Goal: Task Accomplishment & Management: Use online tool/utility

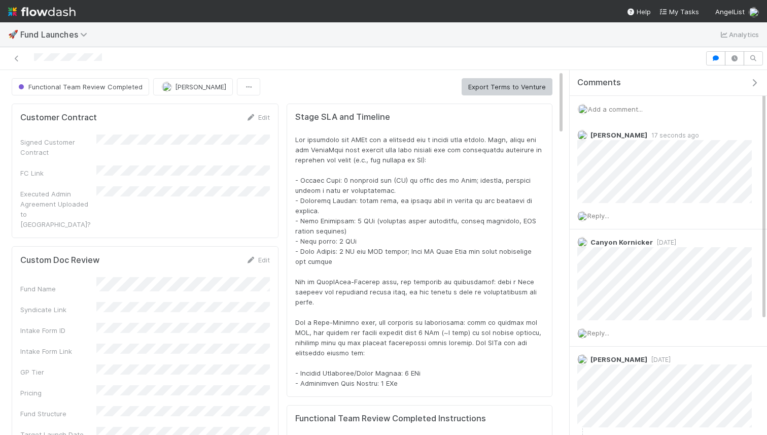
scroll to position [206, 524]
click at [624, 109] on span "Add a comment..." at bounding box center [615, 109] width 55 height 8
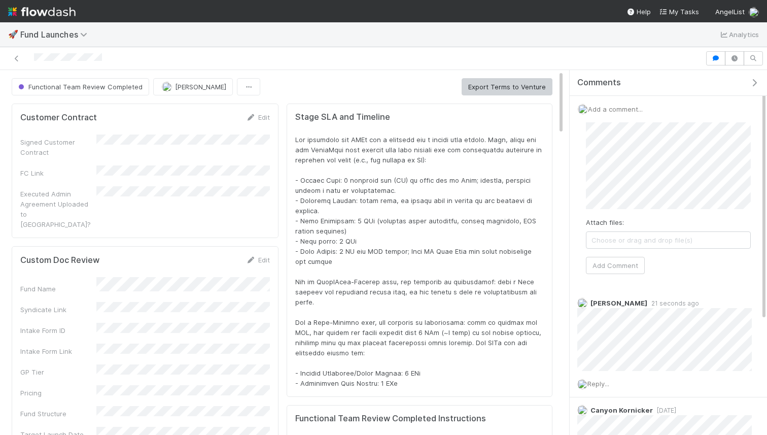
click at [706, 266] on div "Attach files: Choose or drag and drop file(s) Add Comment" at bounding box center [668, 198] width 165 height 152
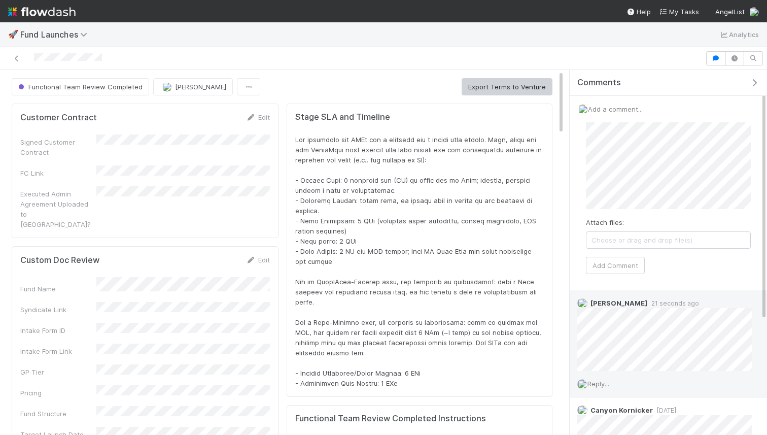
click at [609, 384] on span "Reply..." at bounding box center [599, 384] width 22 height 8
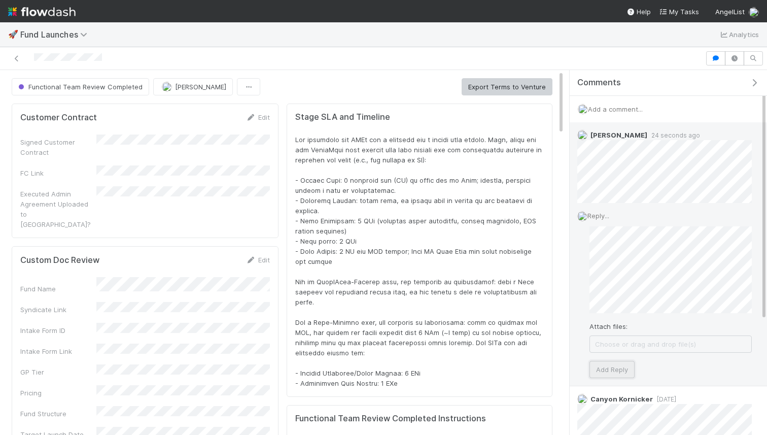
click at [597, 366] on button "Add Reply" at bounding box center [612, 369] width 45 height 17
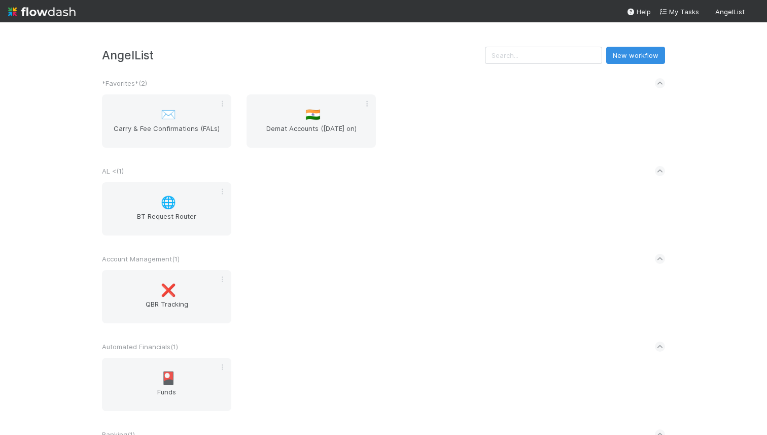
scroll to position [12, 0]
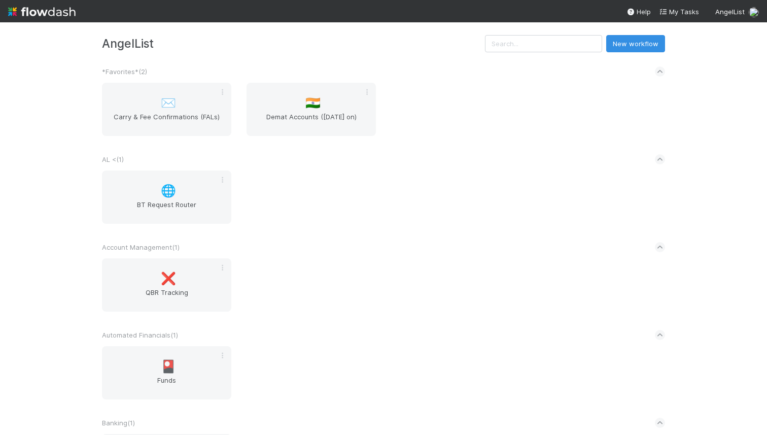
click at [703, 222] on div "AngelList New workflow *Favorites* ( 2 ) ✉️ Carry & Fee Confirmations (FALs) 🇮🇳…" at bounding box center [383, 228] width 767 height 413
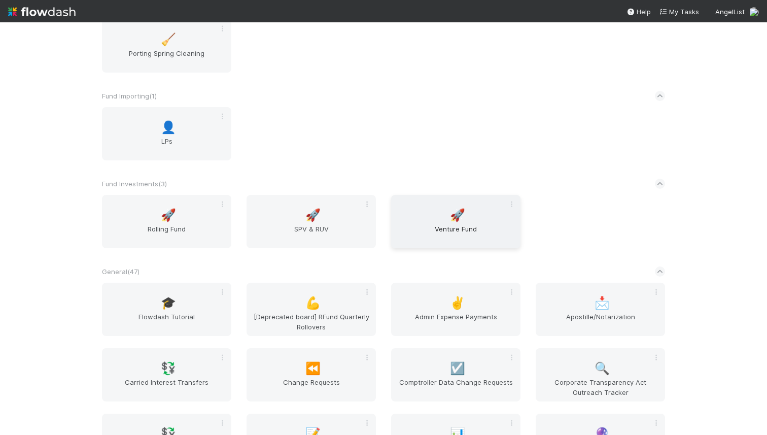
click at [442, 215] on div "🚀 Venture Fund" at bounding box center [455, 221] width 129 height 53
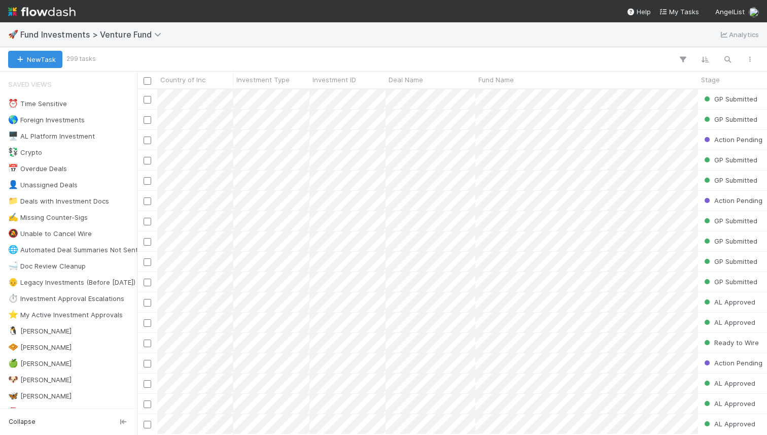
scroll to position [0, 1]
click at [540, 56] on div at bounding box center [427, 59] width 667 height 13
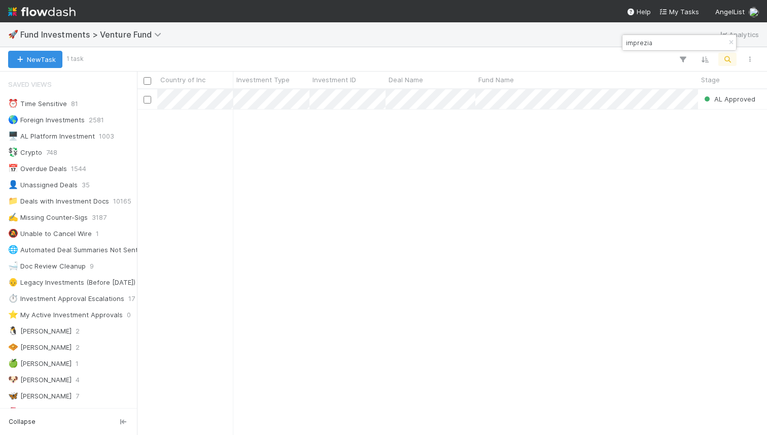
scroll to position [345, 630]
type input "imprezia"
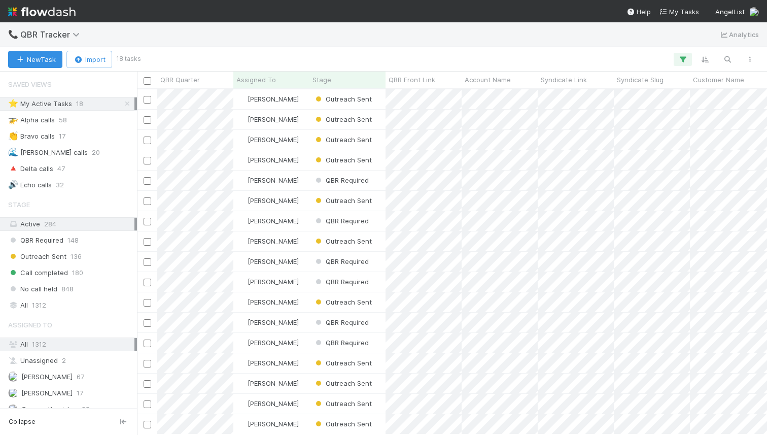
scroll to position [21, 0]
click at [380, 366] on div "Outreach Sent" at bounding box center [348, 363] width 76 height 20
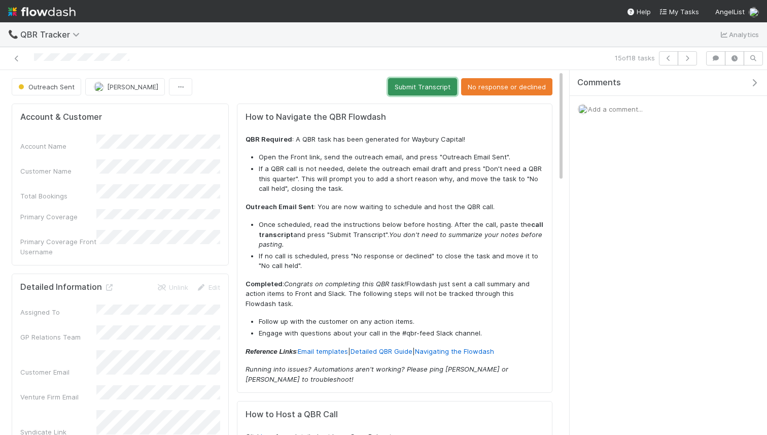
click at [415, 87] on button "Submit Transcript" at bounding box center [422, 86] width 69 height 17
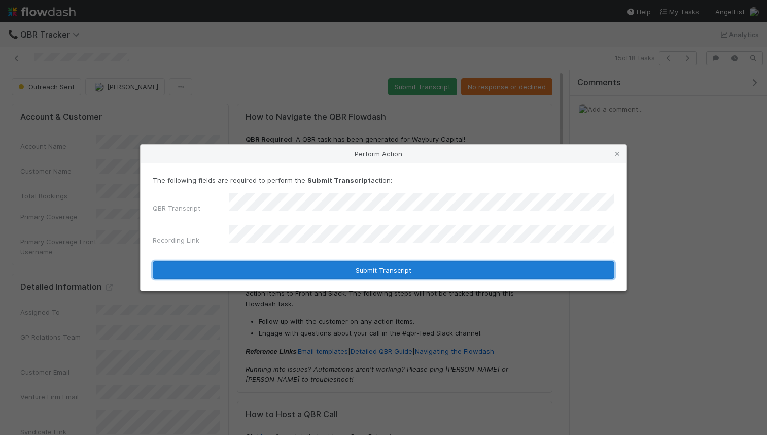
click at [408, 261] on button "Submit Transcript" at bounding box center [384, 269] width 462 height 17
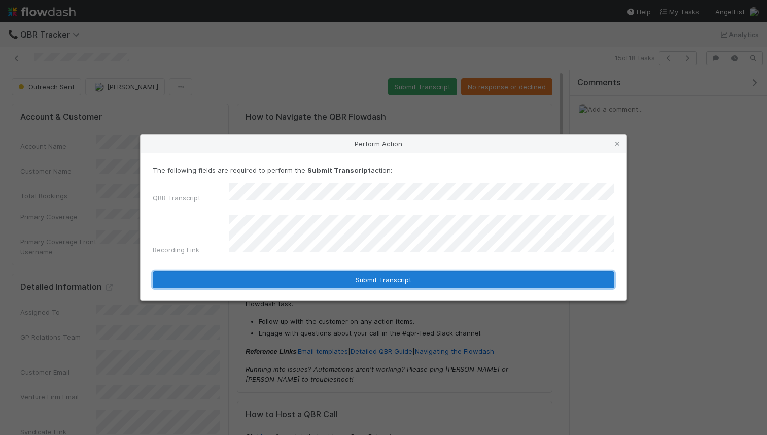
click at [411, 280] on button "Submit Transcript" at bounding box center [384, 279] width 462 height 17
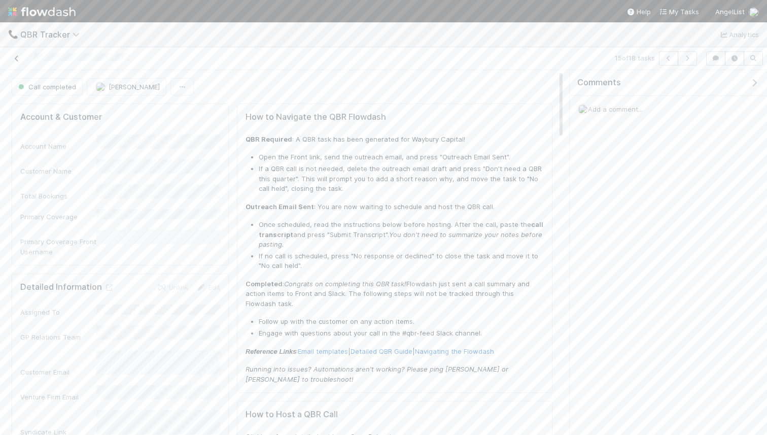
click at [16, 59] on icon at bounding box center [17, 58] width 10 height 7
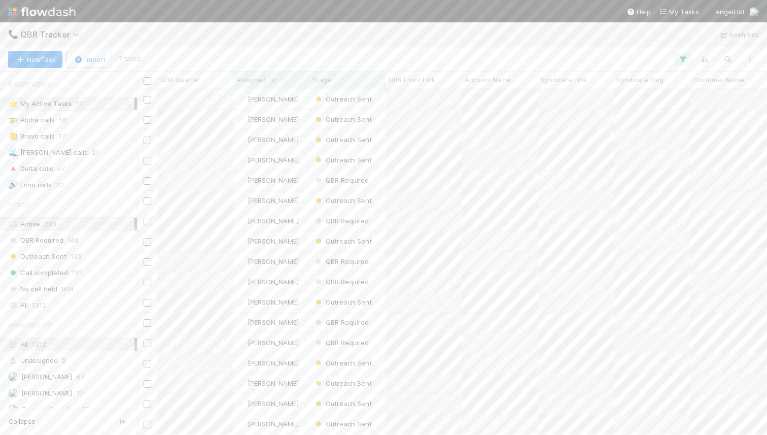
scroll to position [1, 0]
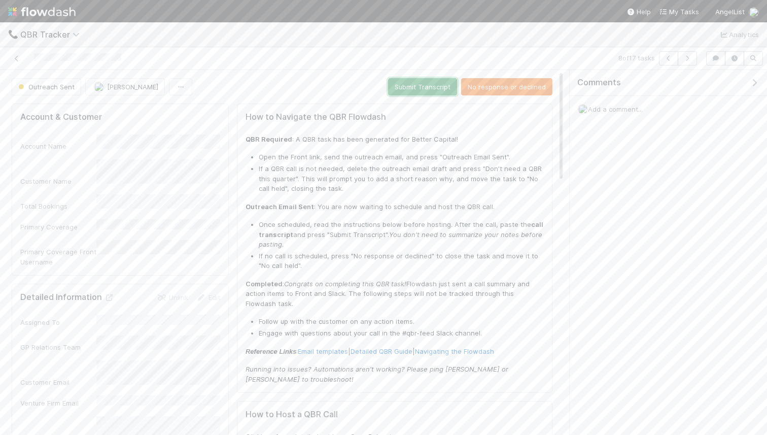
click at [421, 86] on button "Submit Transcript" at bounding box center [422, 86] width 69 height 17
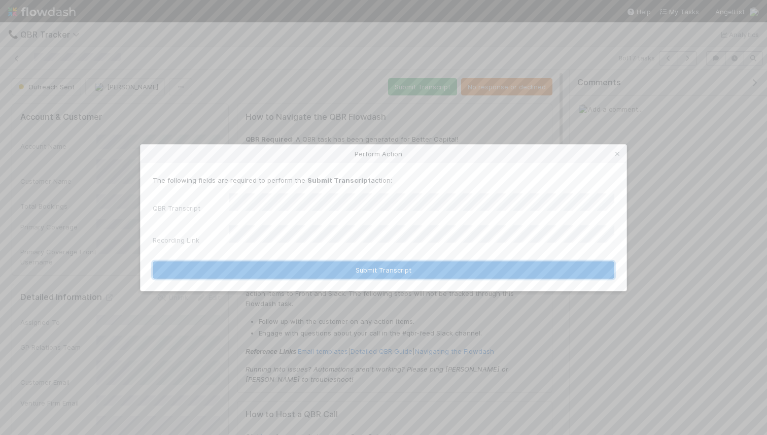
click at [404, 263] on button "Submit Transcript" at bounding box center [384, 269] width 462 height 17
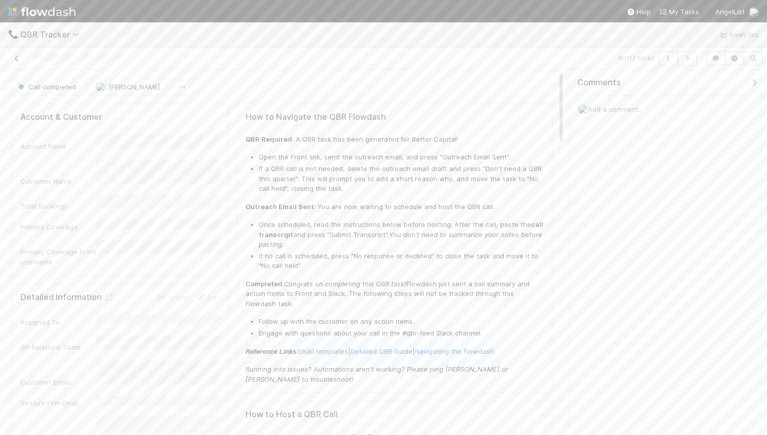
click at [19, 60] on icon at bounding box center [17, 58] width 10 height 7
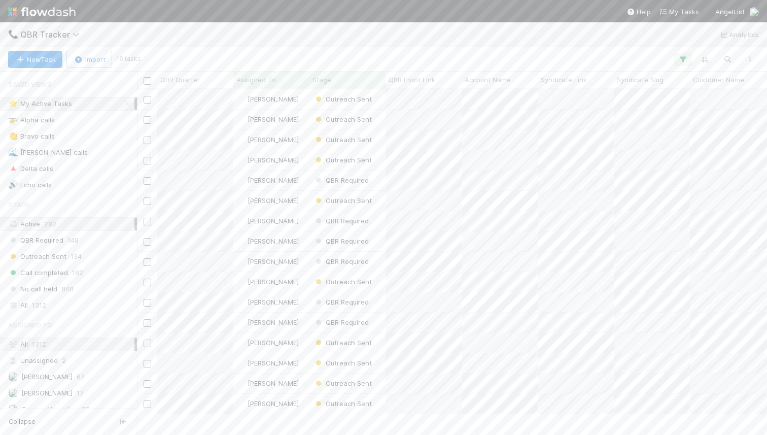
scroll to position [0, 1]
click at [335, 217] on span "QBR Required" at bounding box center [341, 221] width 55 height 8
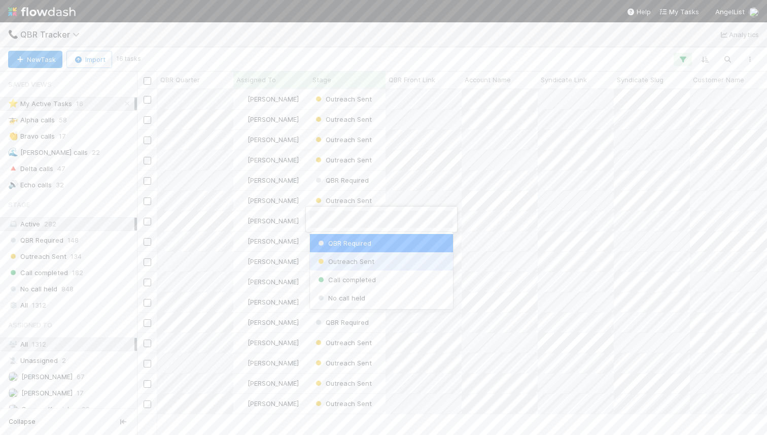
click at [336, 258] on span "Outreach Sent" at bounding box center [345, 261] width 58 height 8
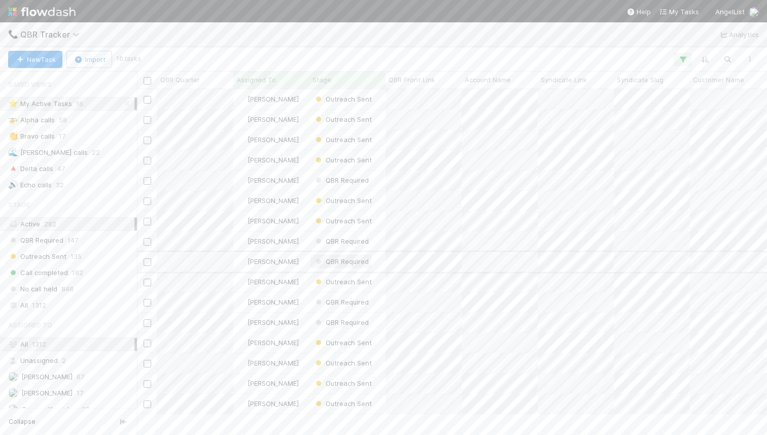
click at [354, 262] on span "QBR Required" at bounding box center [341, 261] width 55 height 8
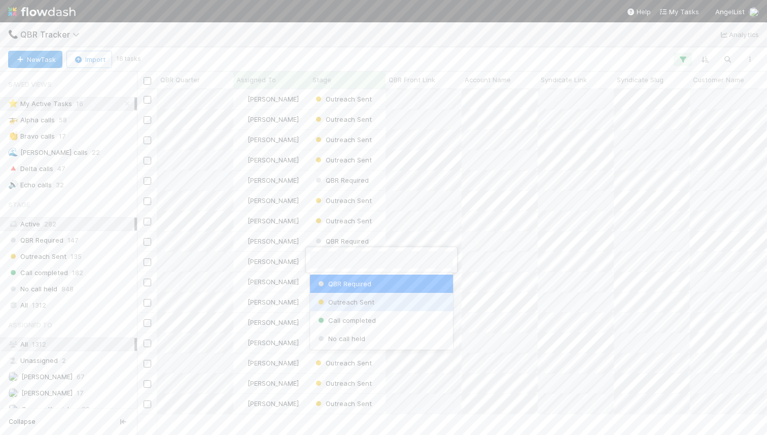
click at [346, 297] on div "Outreach Sent" at bounding box center [381, 302] width 143 height 18
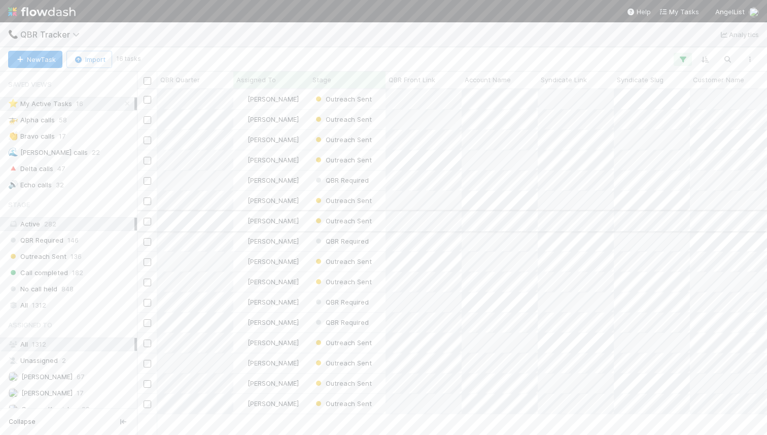
click at [380, 224] on div "Outreach Sent" at bounding box center [348, 221] width 76 height 20
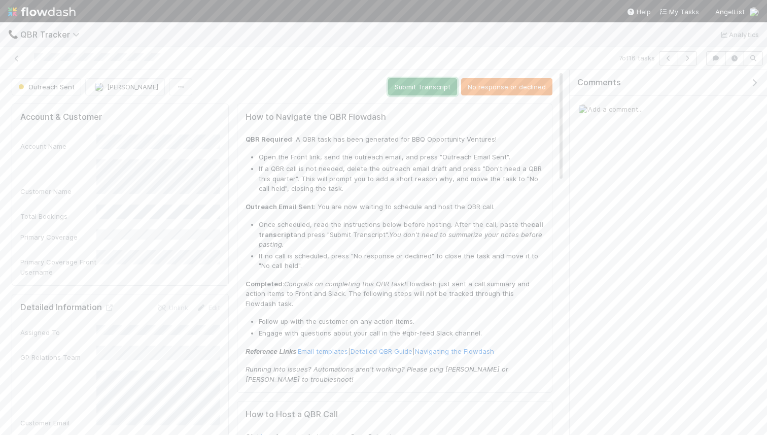
click at [419, 84] on button "Submit Transcript" at bounding box center [422, 86] width 69 height 17
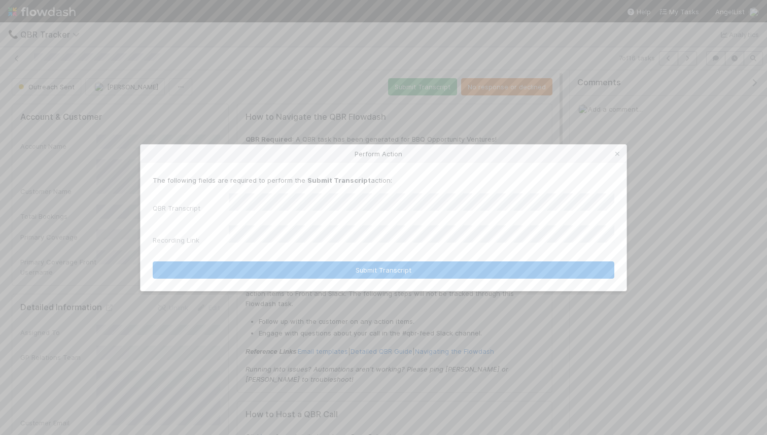
scroll to position [365, 0]
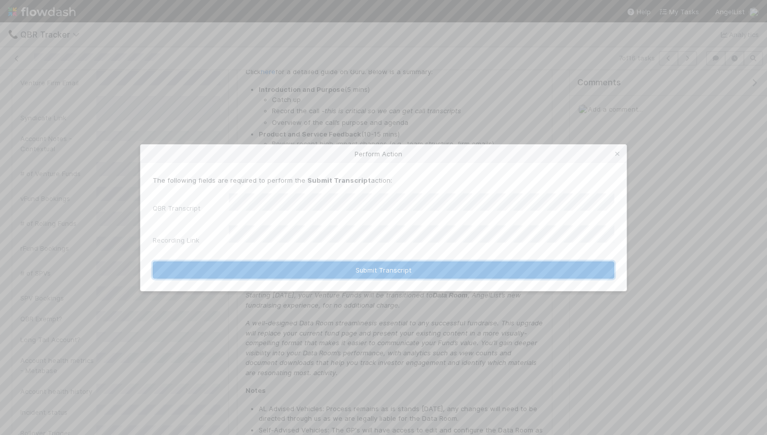
click at [420, 261] on button "Submit Transcript" at bounding box center [384, 269] width 462 height 17
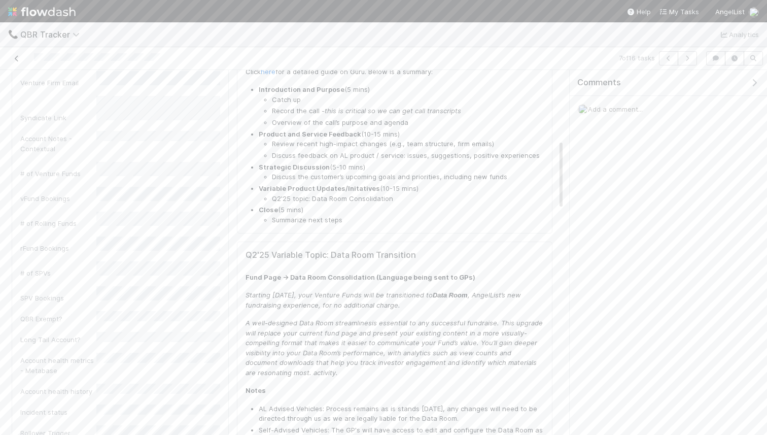
click at [15, 57] on icon at bounding box center [17, 58] width 10 height 7
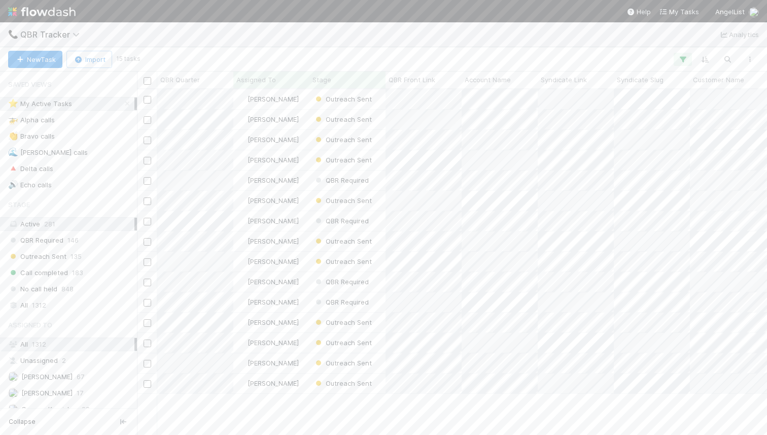
scroll to position [345, 630]
click at [72, 268] on span "183" at bounding box center [77, 272] width 11 height 13
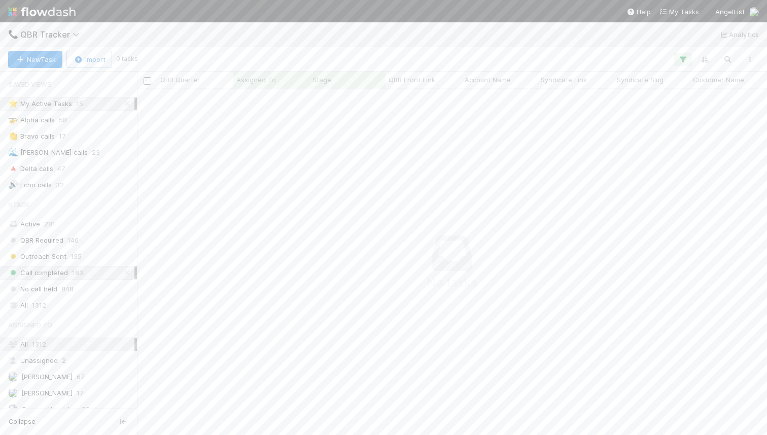
scroll to position [433, 0]
click at [56, 400] on span "[PERSON_NAME]" at bounding box center [46, 398] width 51 height 8
click at [44, 222] on span "281" at bounding box center [49, 224] width 11 height 8
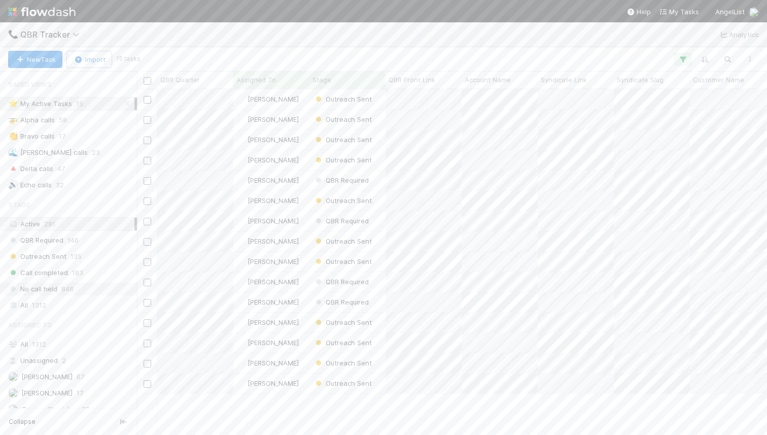
scroll to position [345, 630]
click at [48, 305] on div "All 1312" at bounding box center [71, 305] width 126 height 13
